Goal: Task Accomplishment & Management: Use online tool/utility

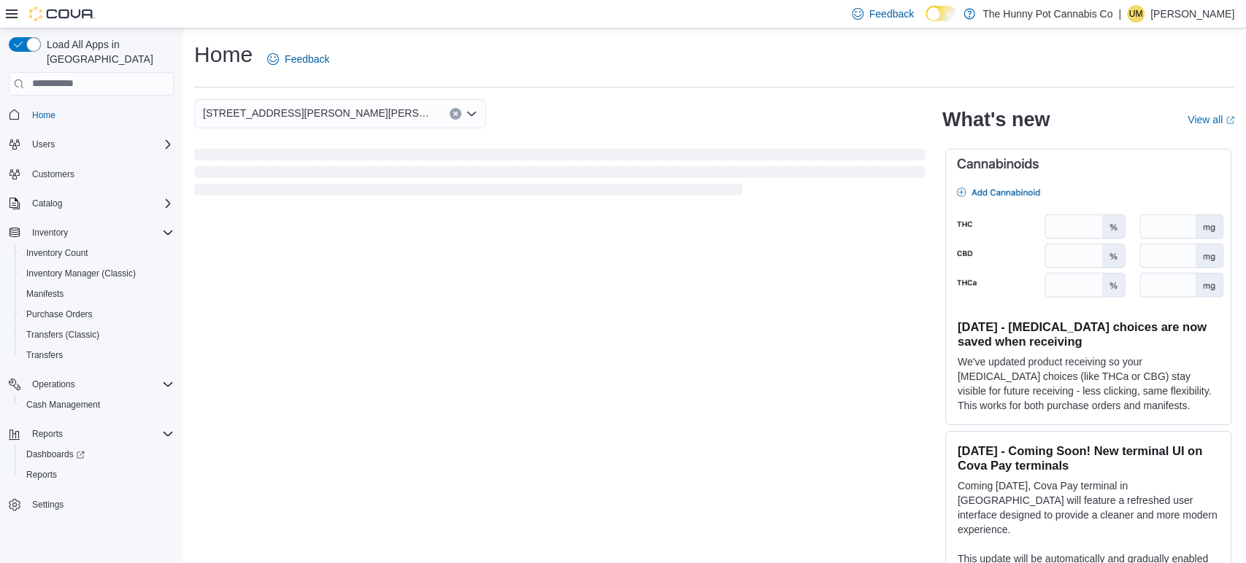
click at [900, 84] on div "Home Feedback" at bounding box center [714, 63] width 1040 height 47
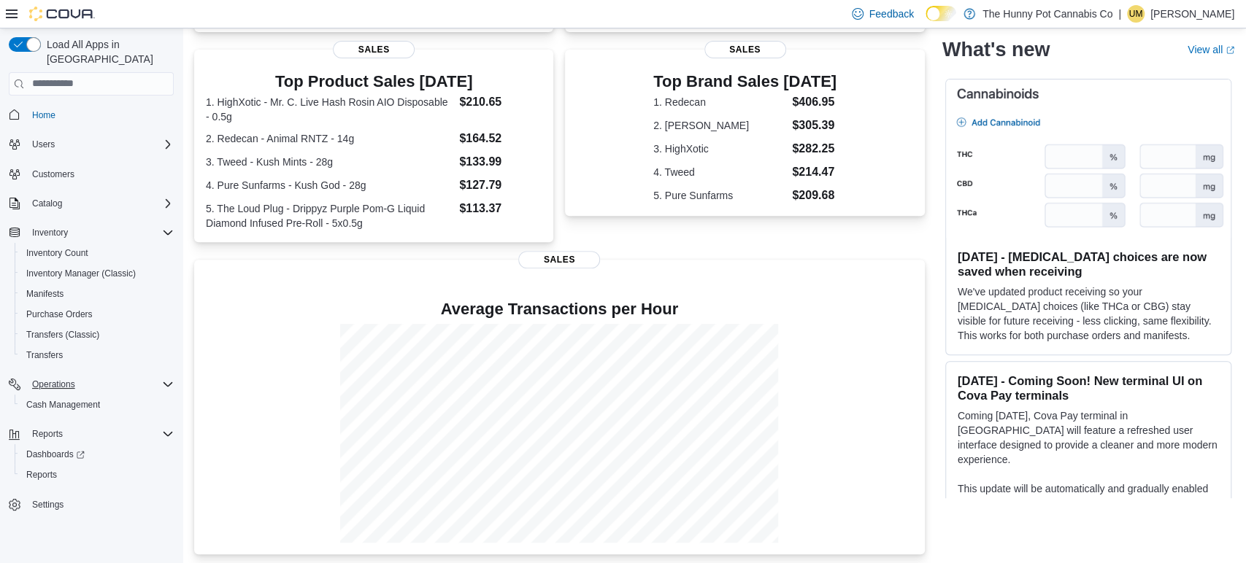
scroll to position [281, 0]
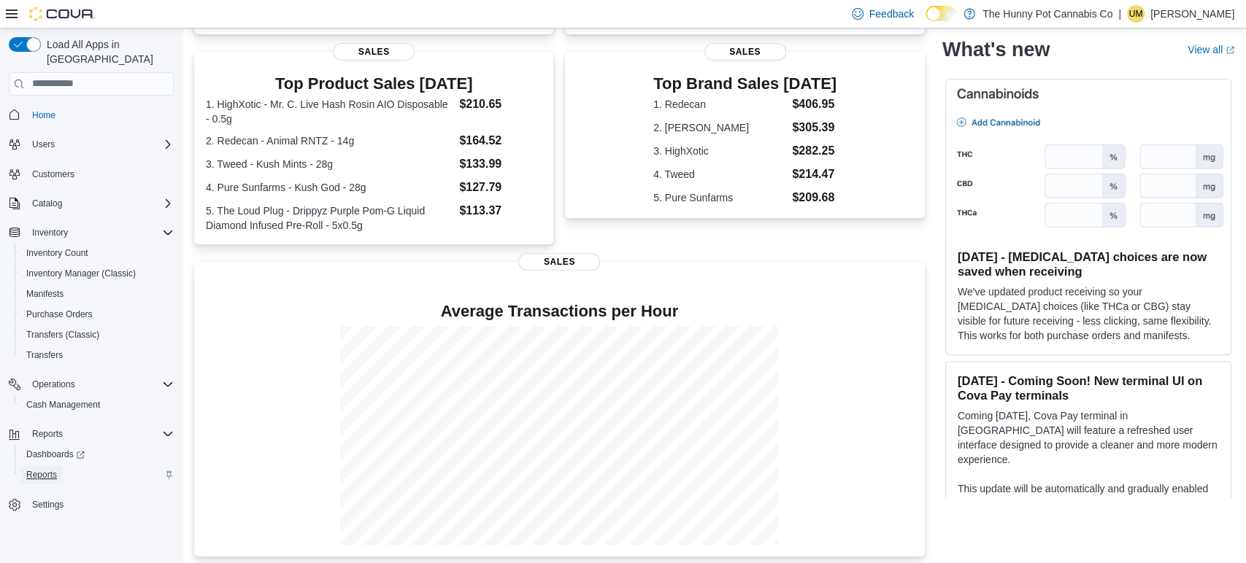
click at [55, 469] on span "Reports" at bounding box center [41, 475] width 31 height 12
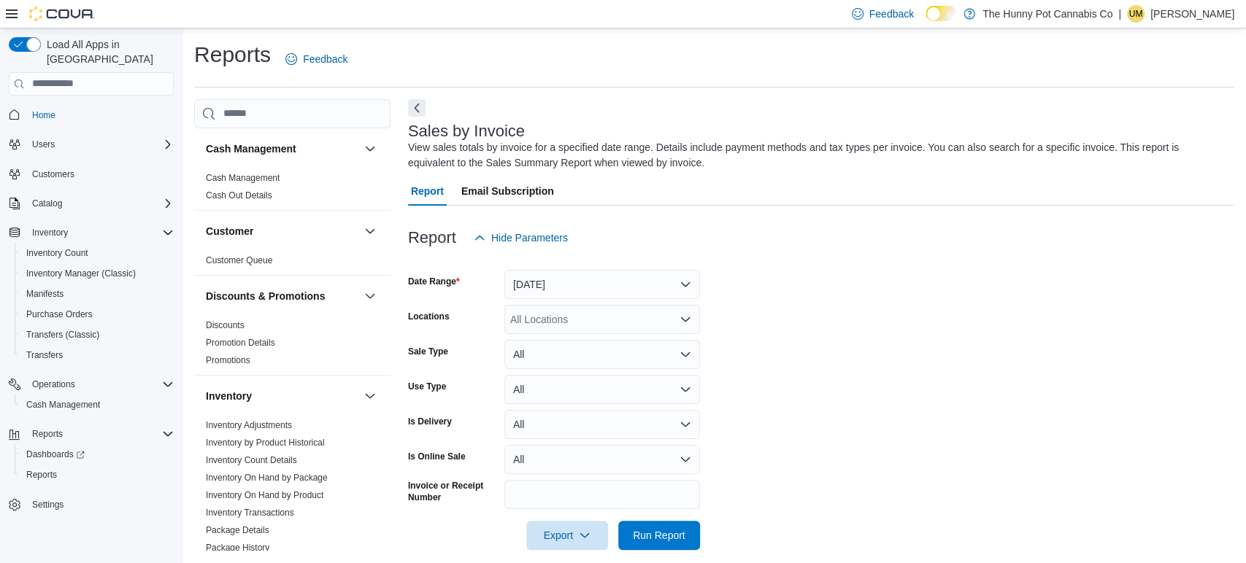
scroll to position [15, 0]
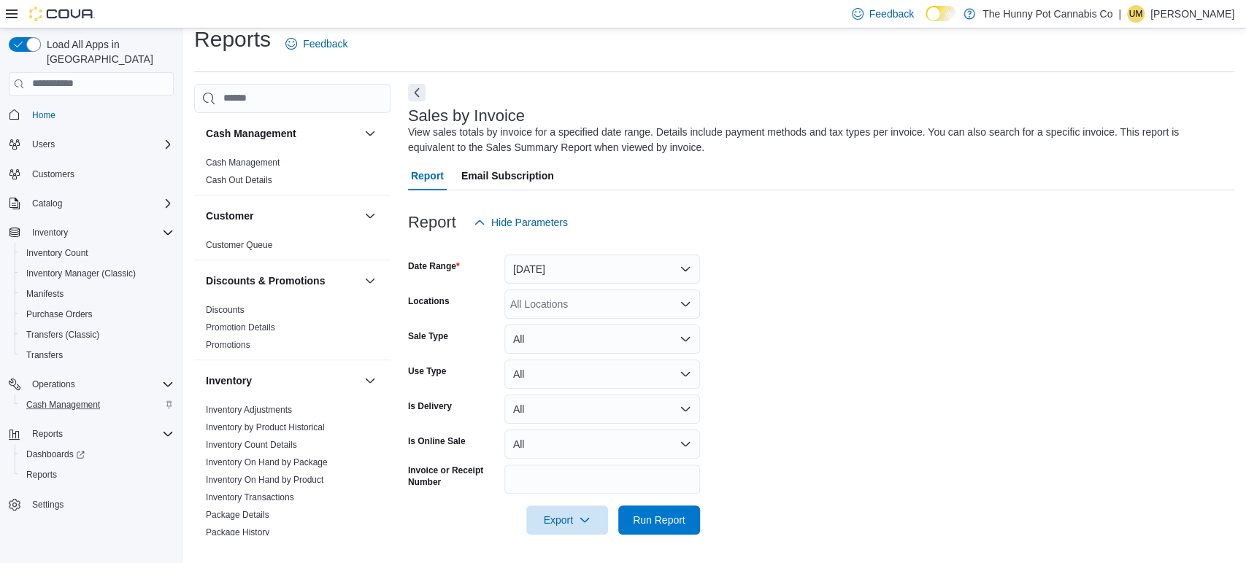
click at [106, 396] on div "Cash Management" at bounding box center [96, 405] width 153 height 18
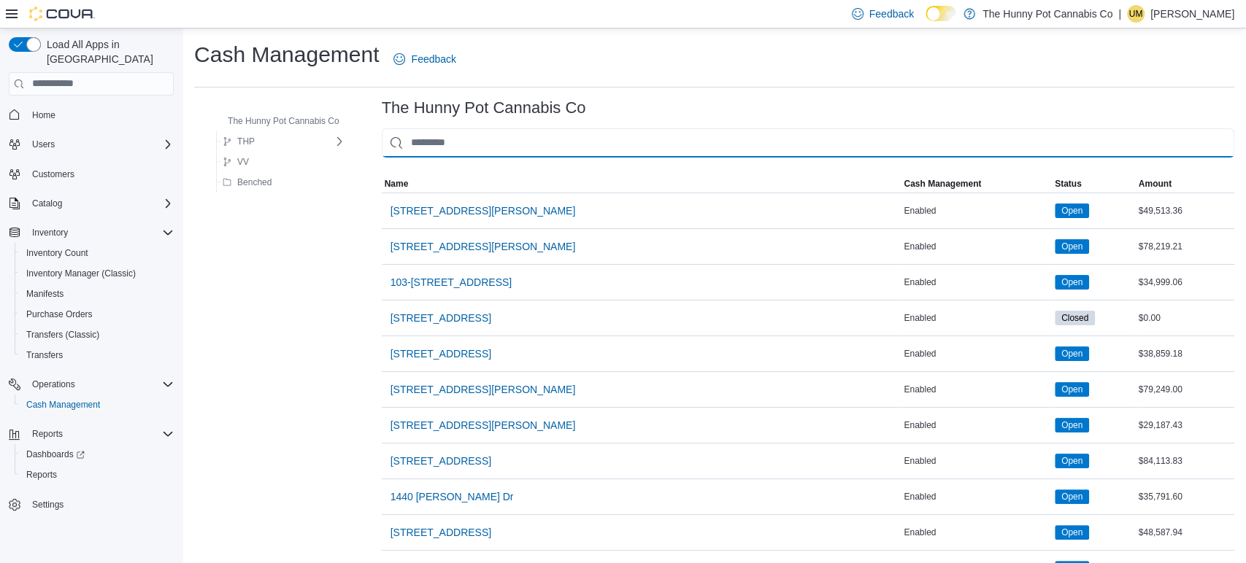
click at [441, 150] on input "This is a search bar. As you type, the results lower in the page will automatic…" at bounding box center [808, 142] width 852 height 29
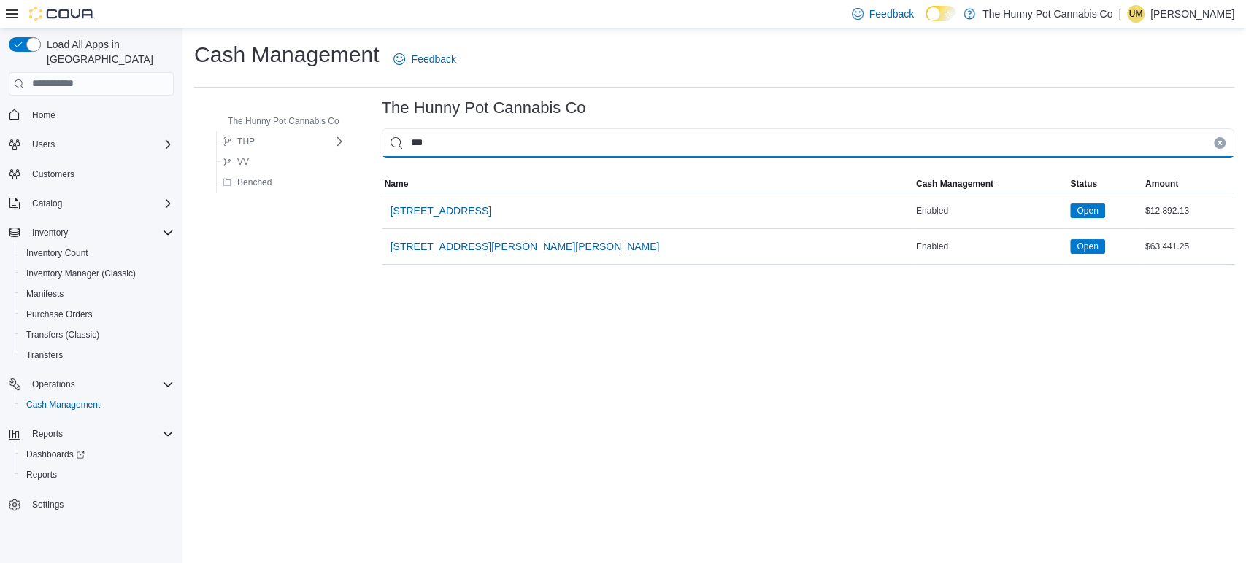
type input "****"
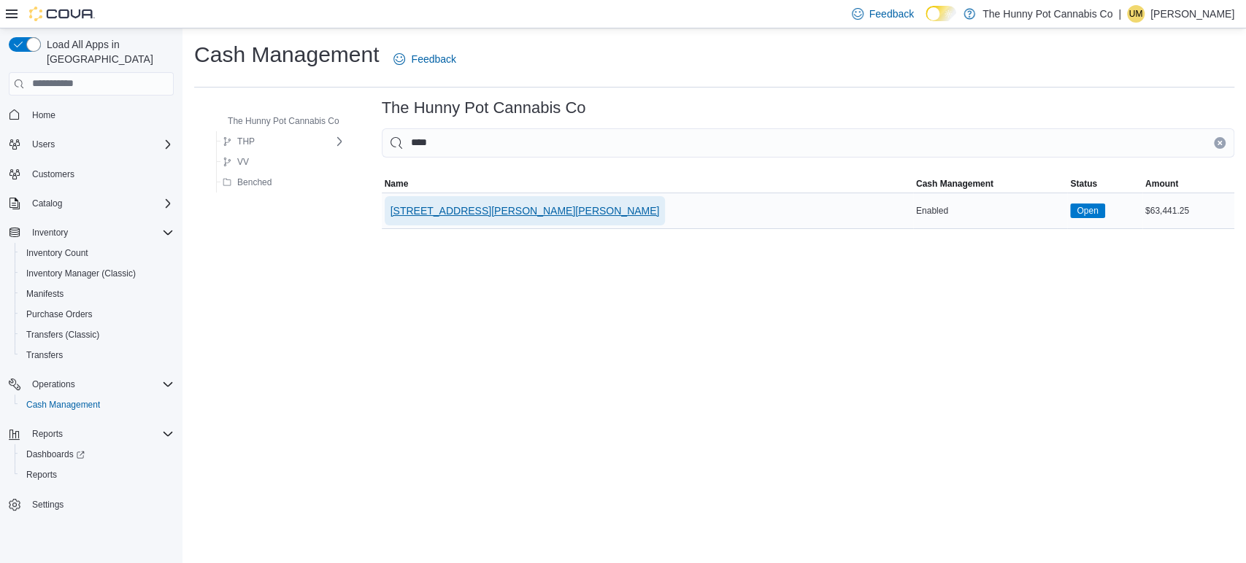
click at [426, 199] on span "[STREET_ADDRESS][PERSON_NAME][PERSON_NAME]" at bounding box center [524, 210] width 269 height 29
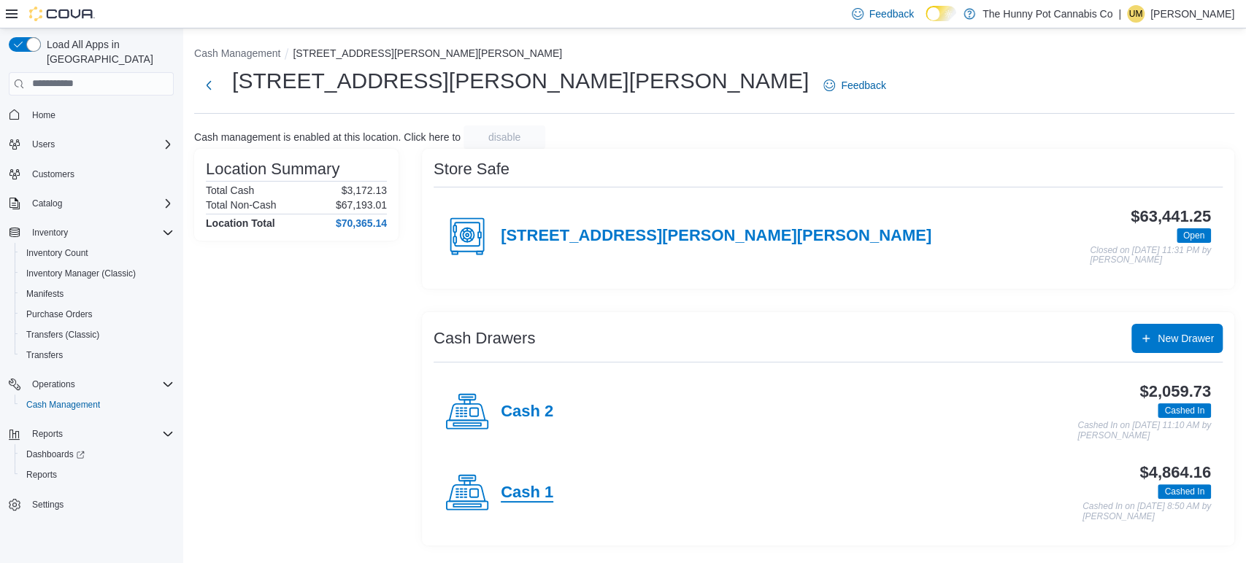
click at [526, 493] on h4 "Cash 1" at bounding box center [527, 493] width 53 height 19
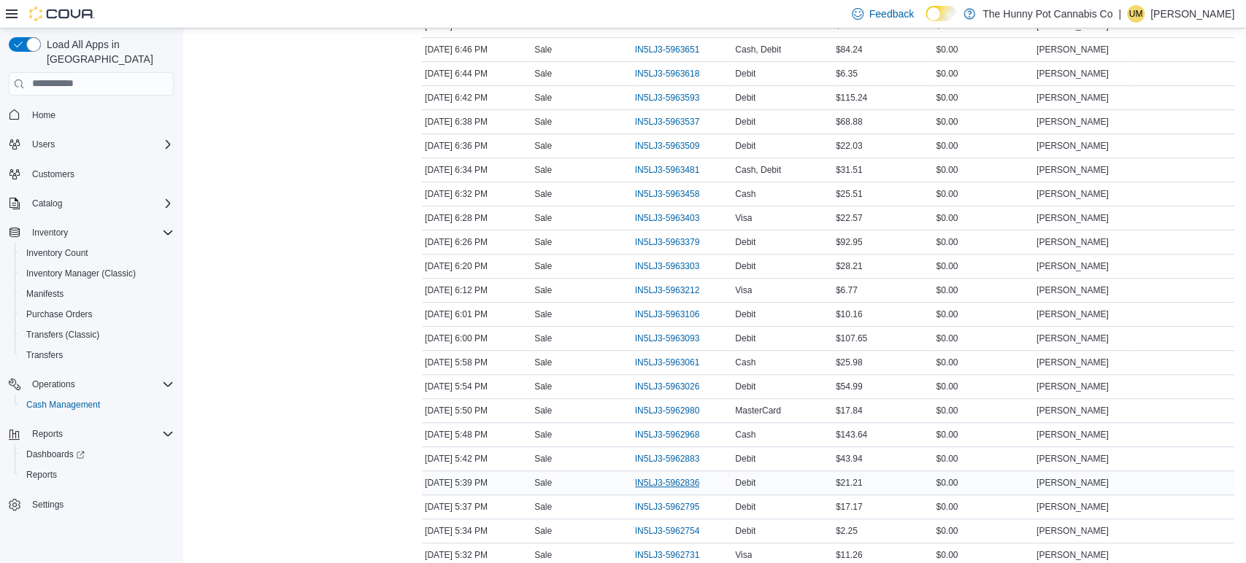
scroll to position [494, 0]
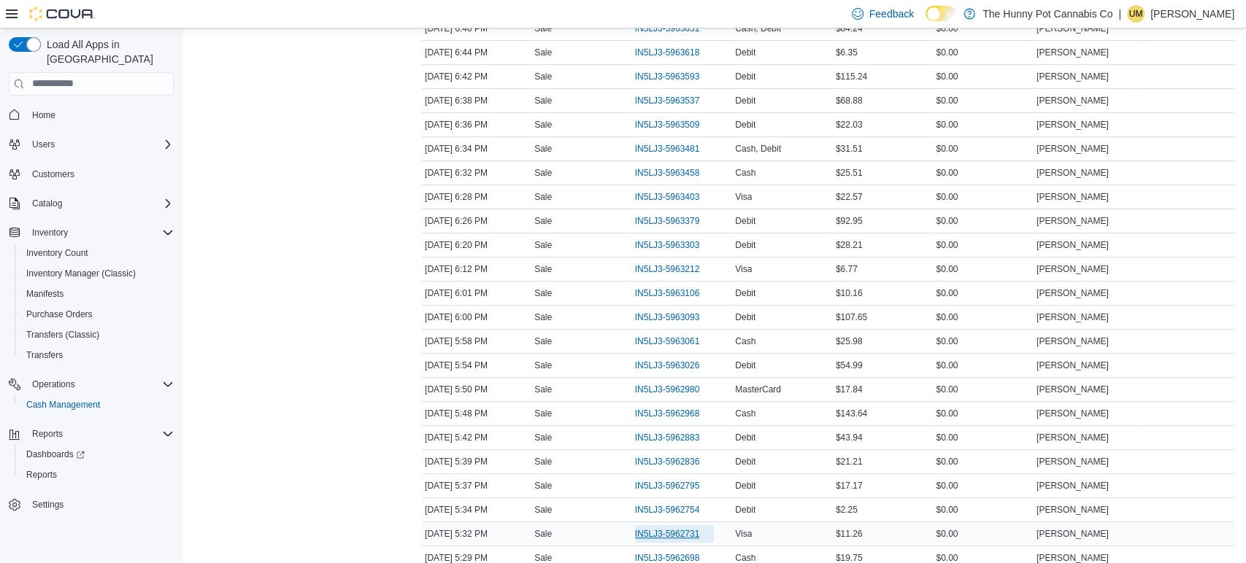
click at [653, 528] on span "IN5LJ3-5962731" at bounding box center [667, 534] width 65 height 12
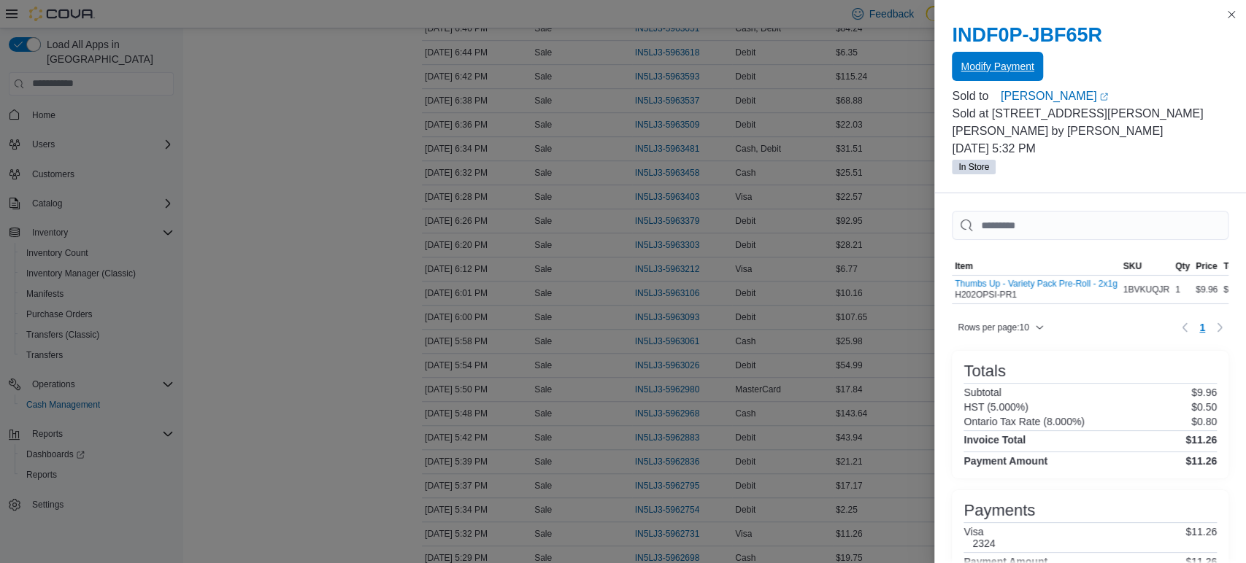
click at [996, 77] on span "Modify Payment" at bounding box center [996, 66] width 73 height 29
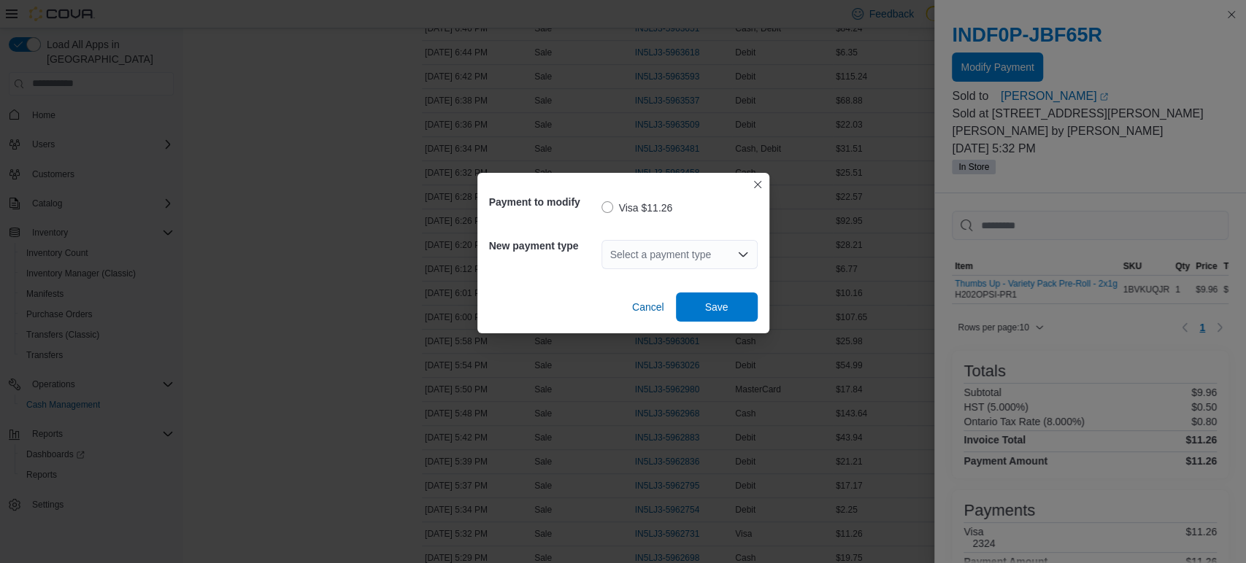
click at [667, 246] on div "Select a payment type" at bounding box center [679, 254] width 156 height 29
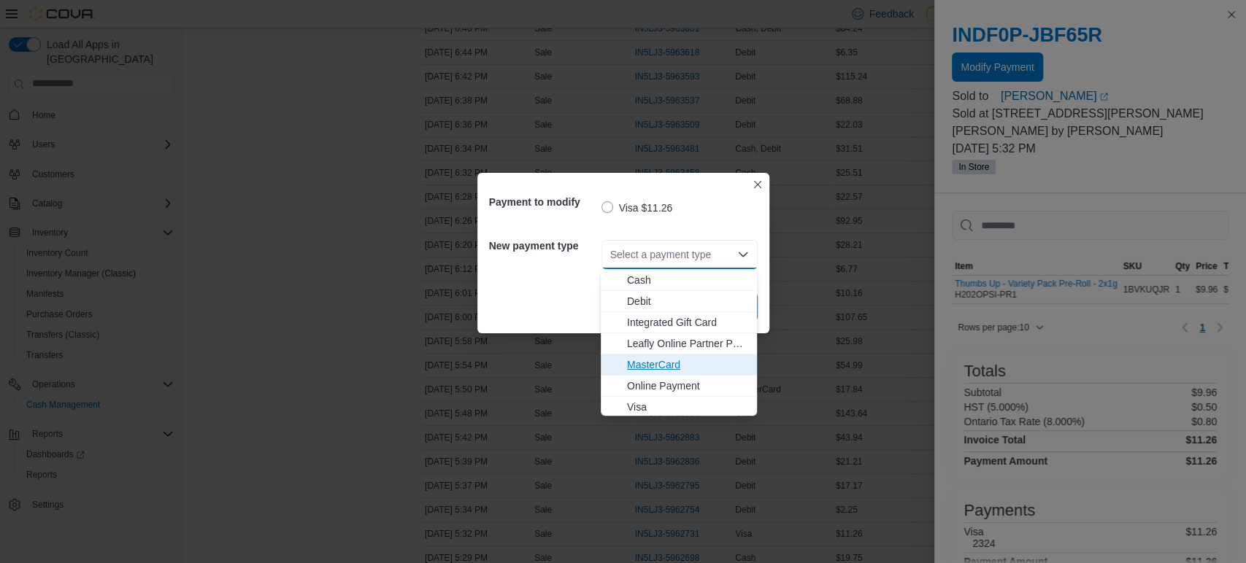
click at [660, 362] on span "MasterCard" at bounding box center [687, 365] width 121 height 15
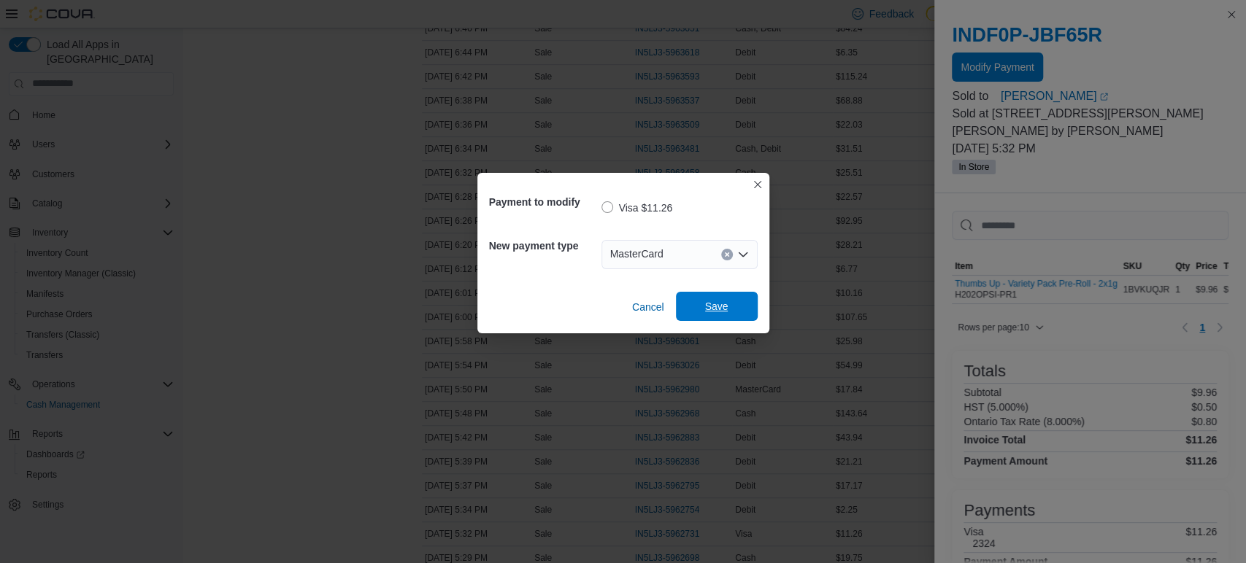
click at [698, 308] on span "Save" at bounding box center [717, 306] width 64 height 29
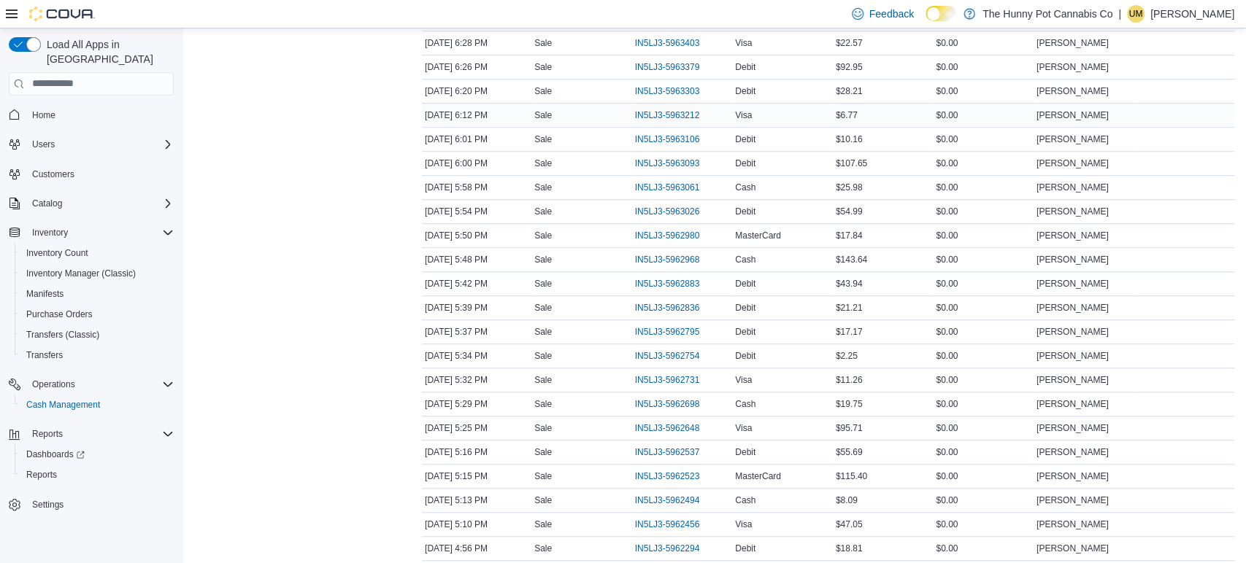
scroll to position [648, 0]
click at [635, 206] on span "IN5LJ3-5963026" at bounding box center [667, 212] width 65 height 12
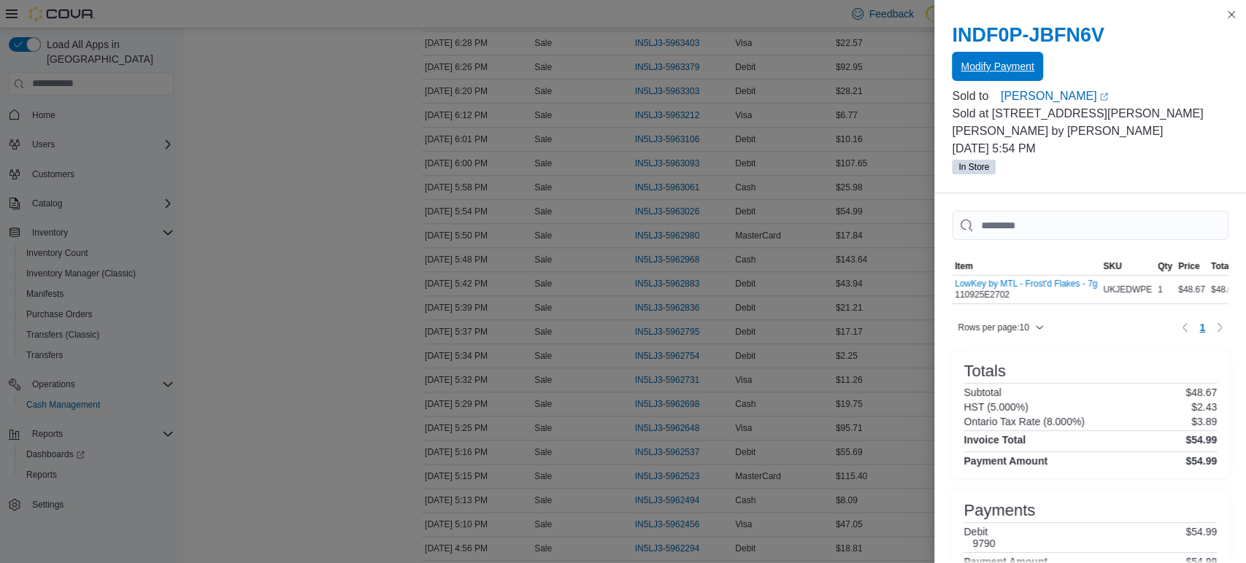
click at [977, 60] on span "Modify Payment" at bounding box center [996, 66] width 73 height 15
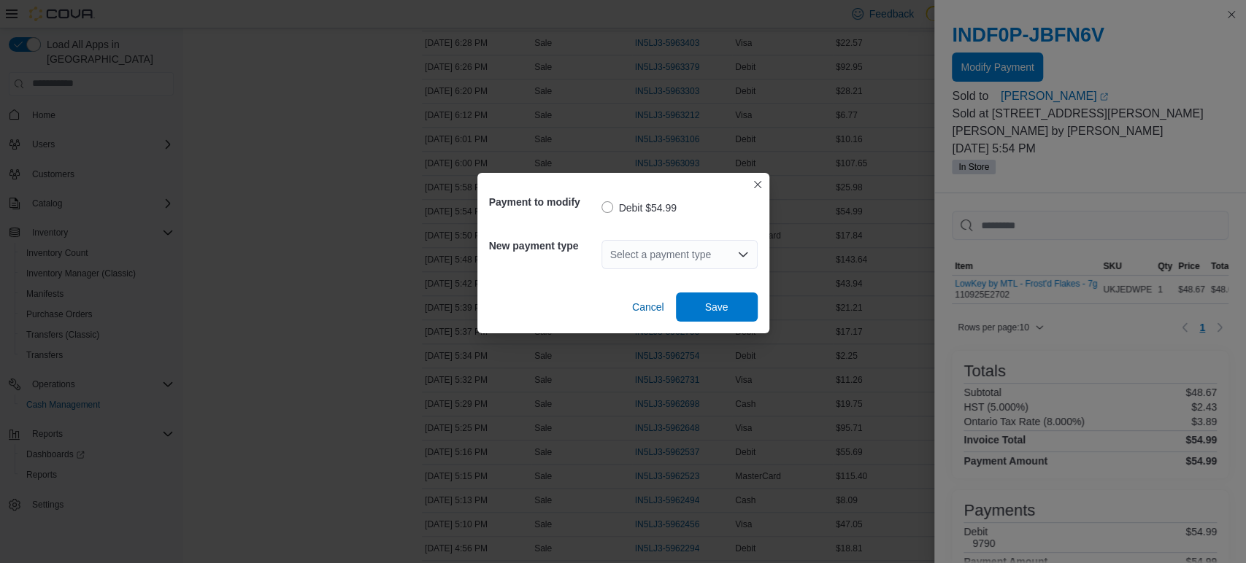
click at [637, 250] on div "Select a payment type" at bounding box center [679, 254] width 156 height 29
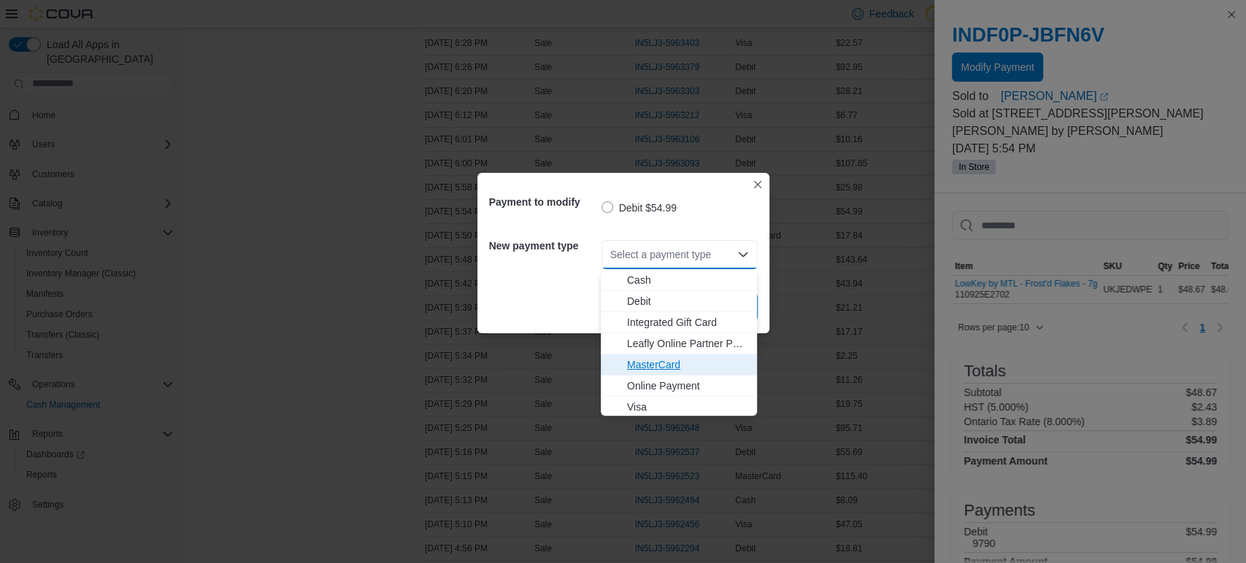
click at [649, 371] on span "MasterCard" at bounding box center [687, 365] width 121 height 15
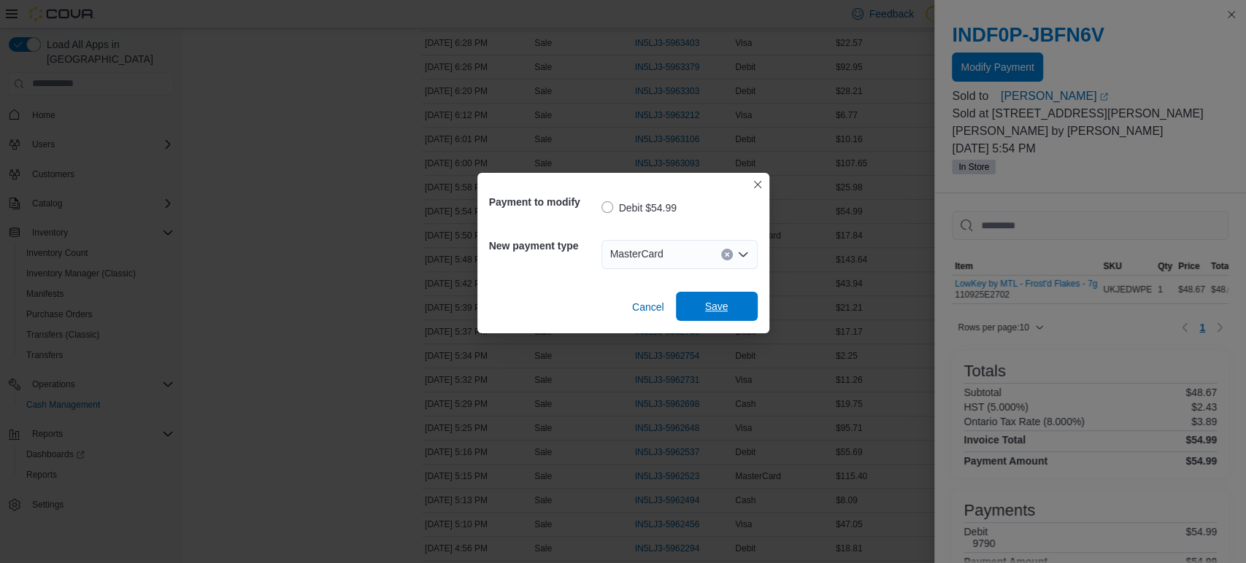
click at [724, 320] on span "Save" at bounding box center [717, 306] width 64 height 29
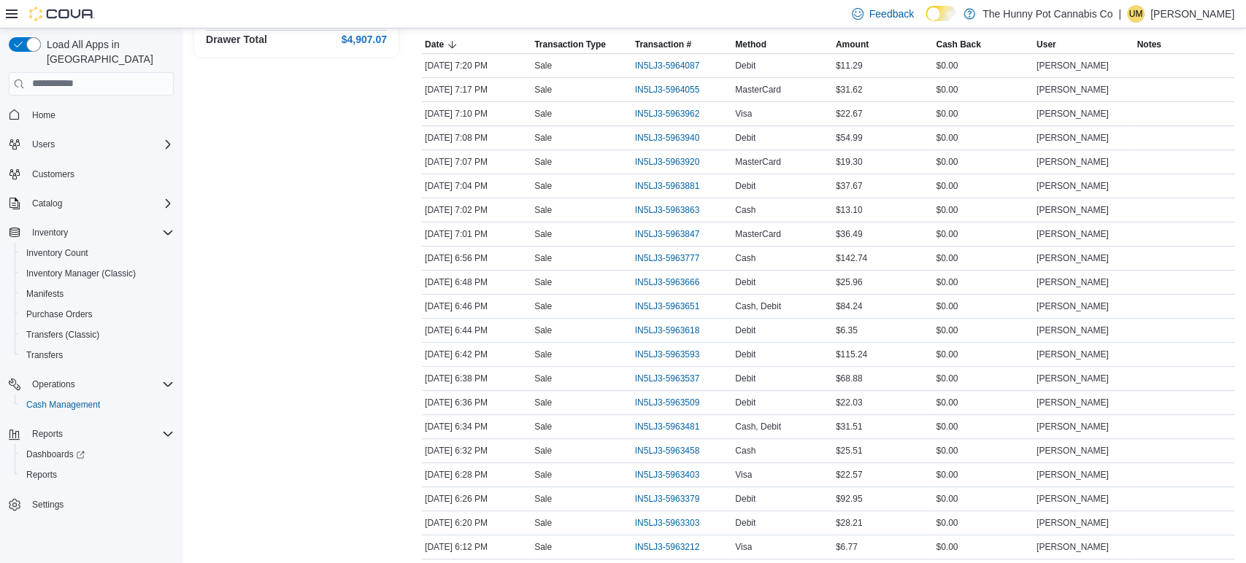
scroll to position [258, 0]
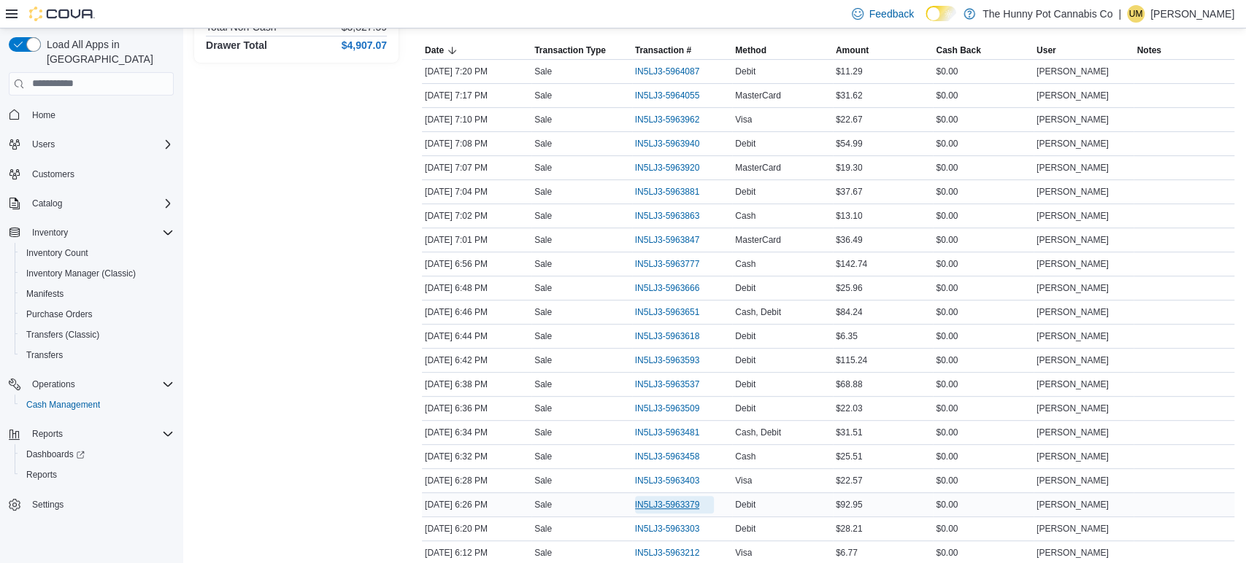
click at [657, 499] on span "IN5LJ3-5963379" at bounding box center [667, 505] width 65 height 12
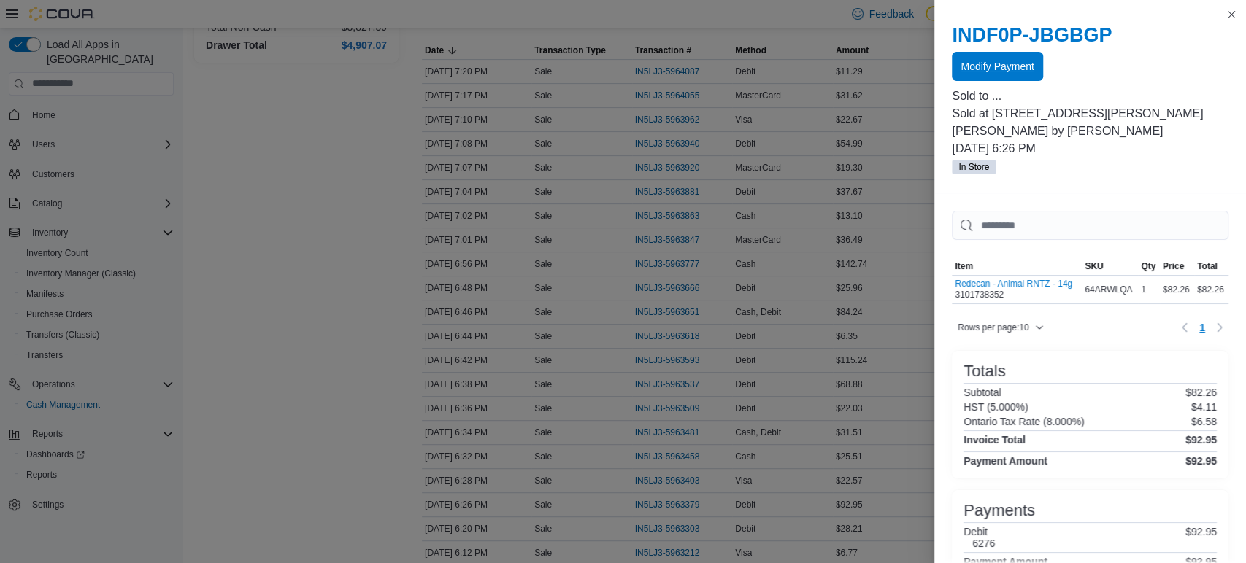
click at [1010, 66] on span "Modify Payment" at bounding box center [996, 66] width 73 height 15
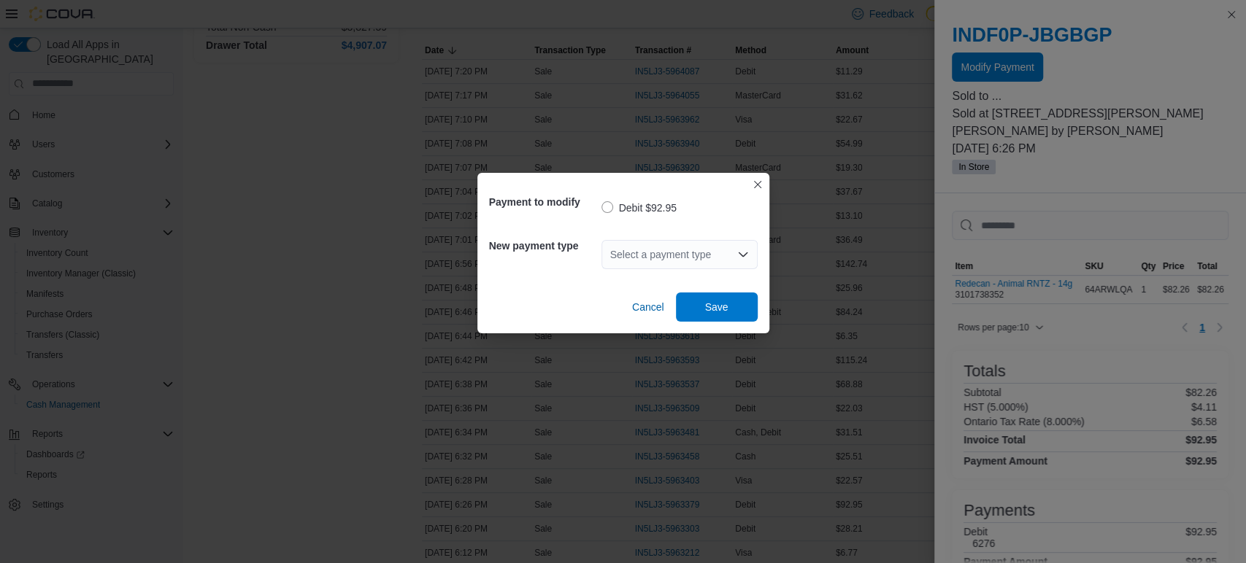
click at [703, 250] on div "Select a payment type" at bounding box center [679, 254] width 156 height 29
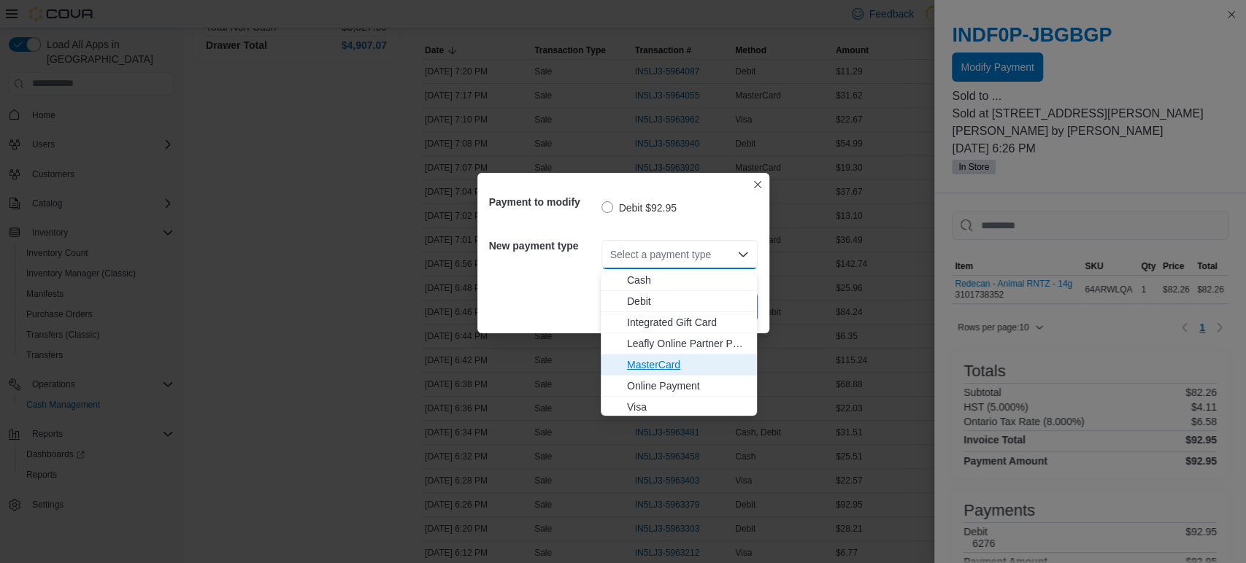
click at [674, 358] on span "MasterCard" at bounding box center [687, 365] width 121 height 15
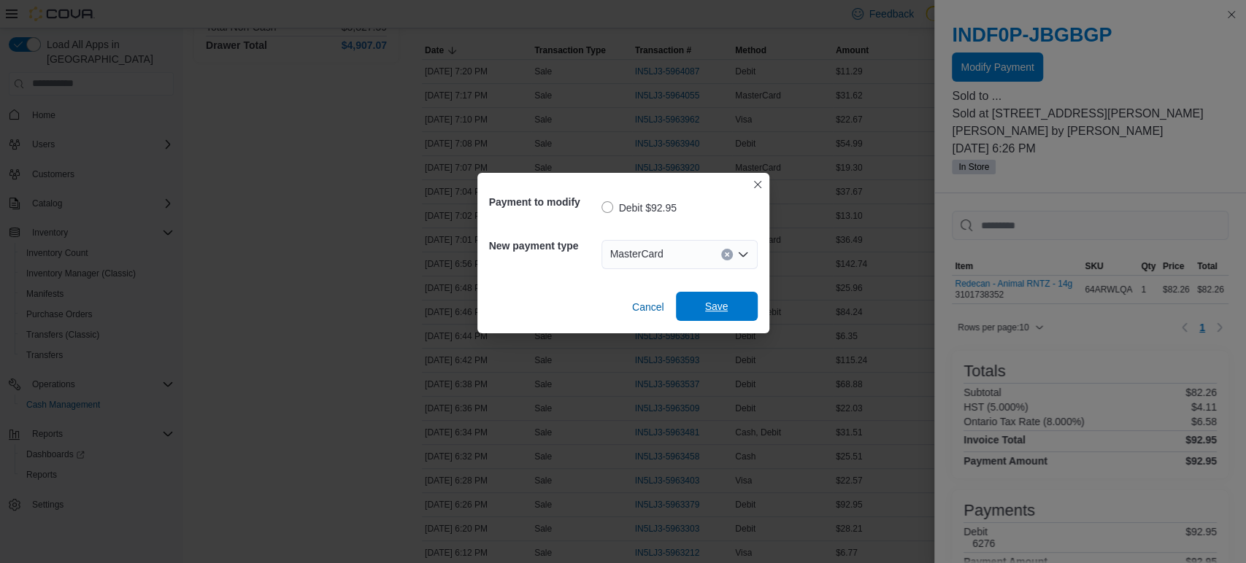
click at [728, 293] on div "Cancel Save" at bounding box center [623, 301] width 269 height 41
click at [725, 297] on span "Save" at bounding box center [717, 306] width 64 height 29
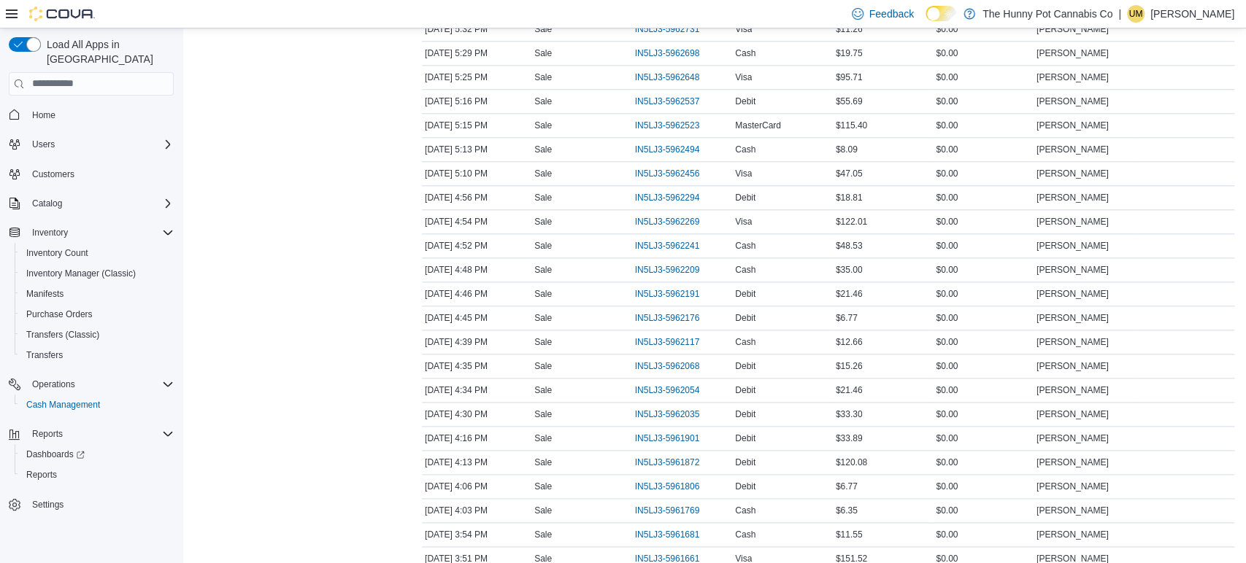
scroll to position [0, 0]
